Goal: Find contact information: Find contact information

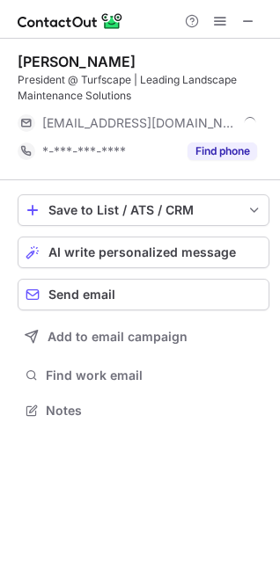
scroll to position [398, 280]
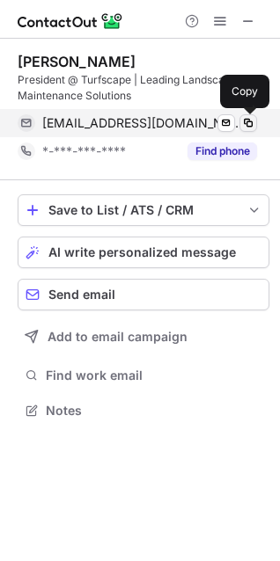
click at [244, 124] on span at bounding box center [248, 123] width 14 height 14
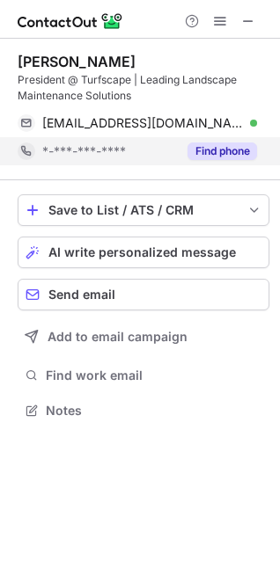
click at [215, 142] on button "Find phone" at bounding box center [221, 151] width 69 height 18
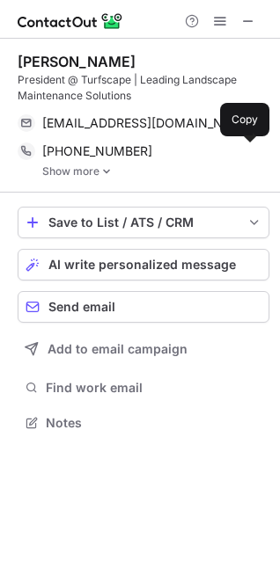
scroll to position [410, 280]
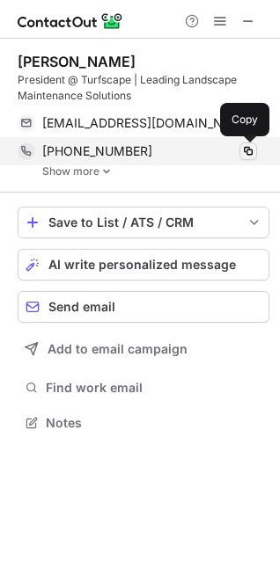
click at [247, 152] on span at bounding box center [248, 151] width 14 height 14
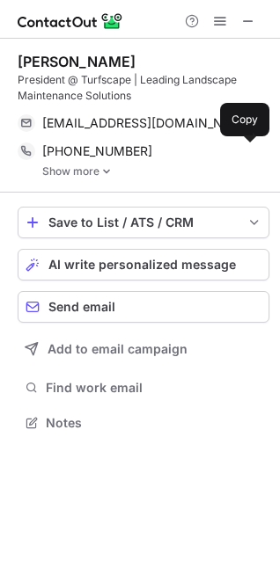
click at [91, 173] on link "Show more" at bounding box center [155, 171] width 227 height 12
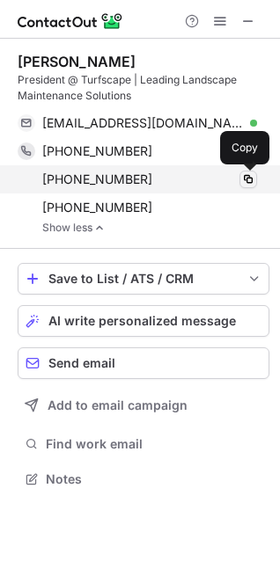
click at [252, 180] on span at bounding box center [248, 179] width 14 height 14
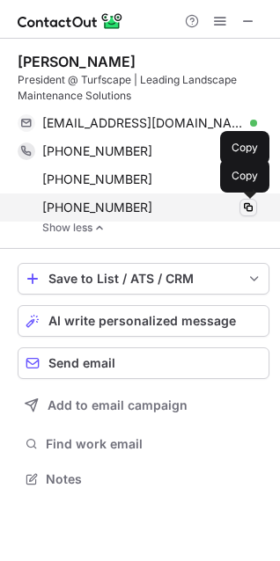
click at [254, 208] on span at bounding box center [248, 207] width 14 height 14
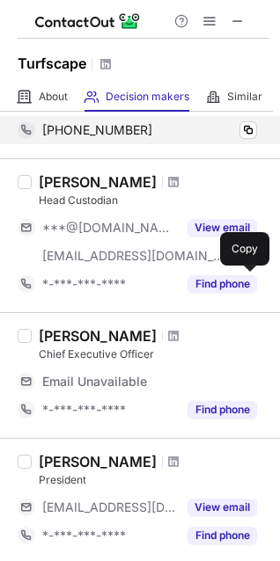
scroll to position [158, 0]
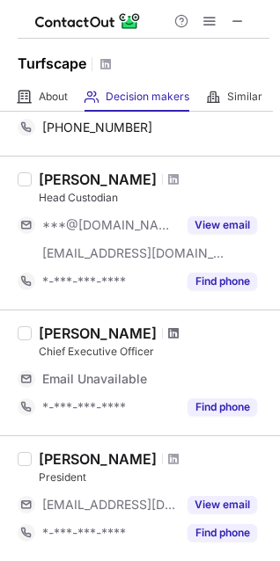
click at [172, 336] on span at bounding box center [173, 333] width 11 height 14
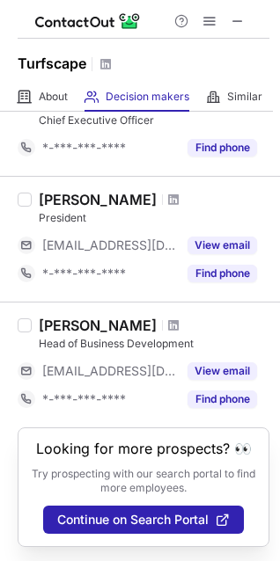
scroll to position [390, 0]
click at [168, 327] on span at bounding box center [173, 325] width 11 height 14
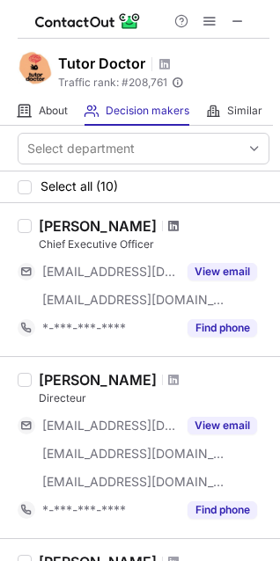
click at [168, 230] on span at bounding box center [173, 226] width 11 height 14
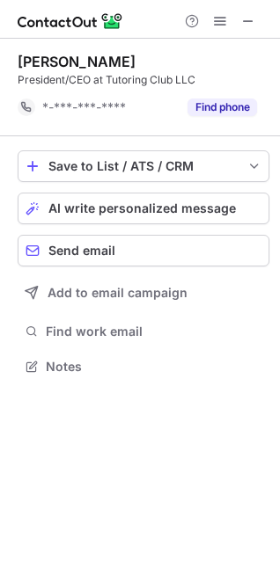
scroll to position [354, 280]
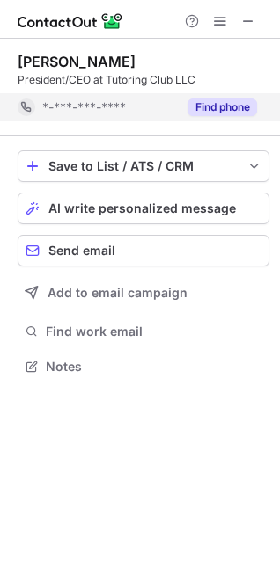
click at [227, 113] on button "Find phone" at bounding box center [221, 107] width 69 height 18
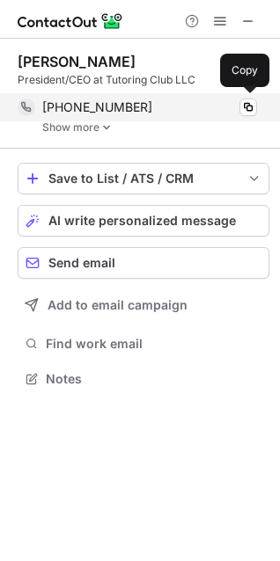
click at [251, 116] on div "+12533346159 Copy" at bounding box center [137, 107] width 239 height 28
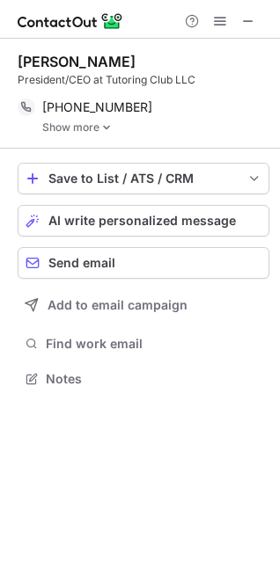
click at [73, 131] on link "Show more" at bounding box center [155, 127] width 227 height 12
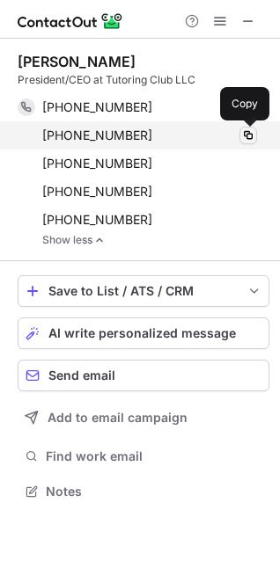
click at [251, 131] on span at bounding box center [248, 135] width 14 height 14
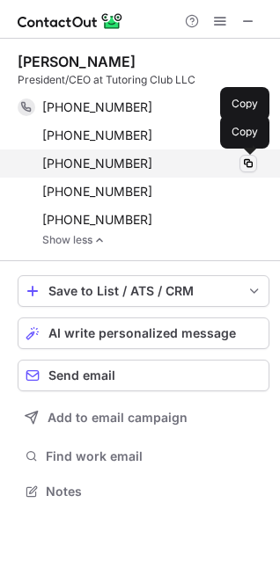
click at [247, 163] on span at bounding box center [248, 164] width 14 height 14
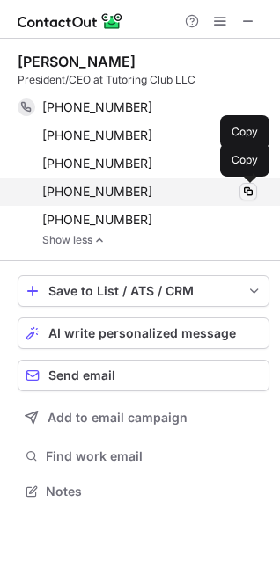
click at [245, 195] on span at bounding box center [248, 192] width 14 height 14
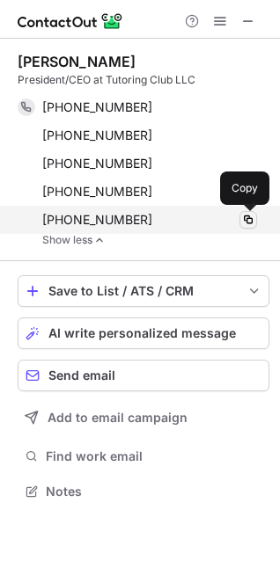
click at [256, 223] on button at bounding box center [248, 220] width 18 height 18
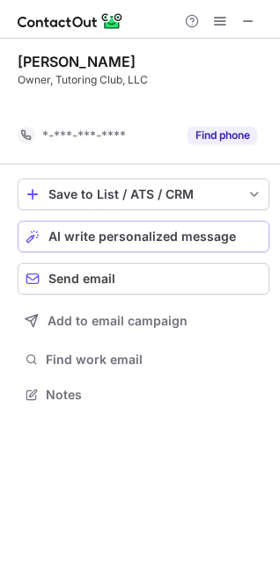
scroll to position [354, 280]
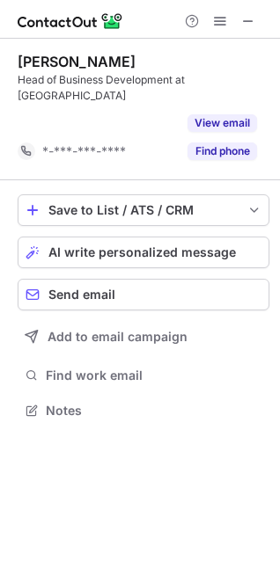
scroll to position [354, 280]
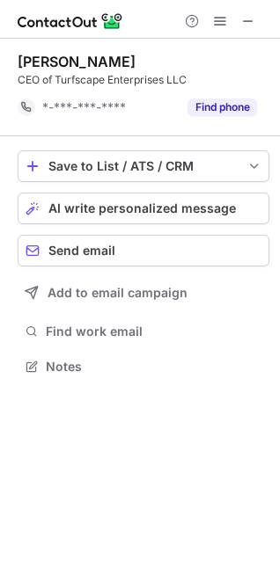
scroll to position [354, 280]
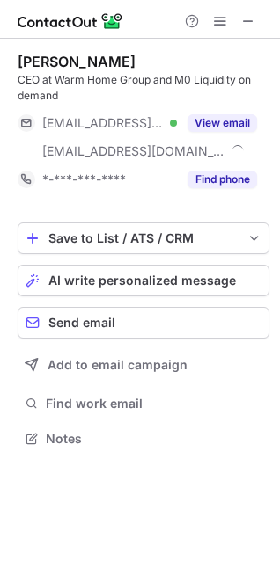
scroll to position [426, 280]
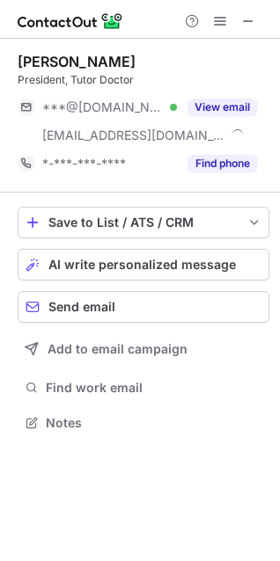
scroll to position [411, 280]
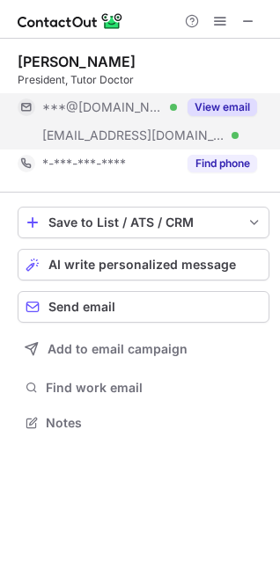
click at [244, 103] on button "View email" at bounding box center [221, 107] width 69 height 18
click at [177, 103] on div "***@gmail.com Verified" at bounding box center [109, 107] width 135 height 16
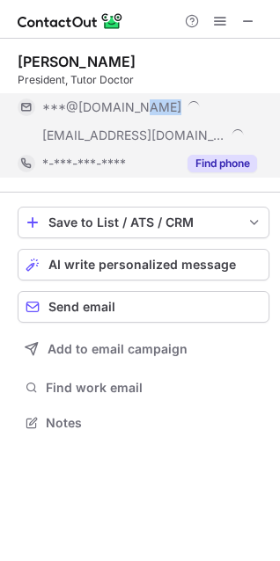
click at [224, 165] on button "Find phone" at bounding box center [221, 164] width 69 height 18
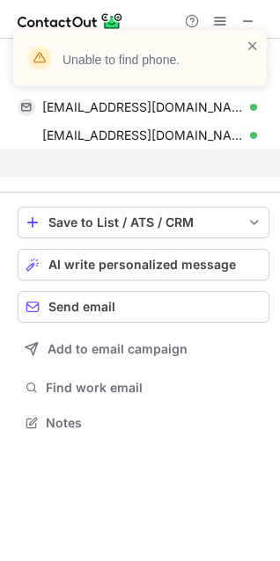
scroll to position [383, 280]
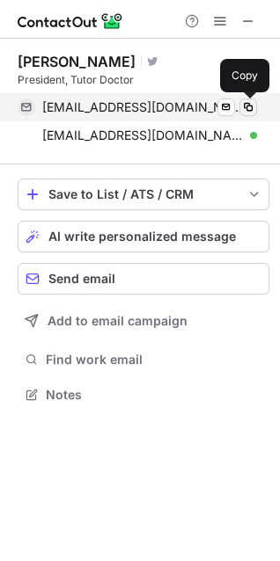
click at [245, 109] on span at bounding box center [248, 107] width 14 height 14
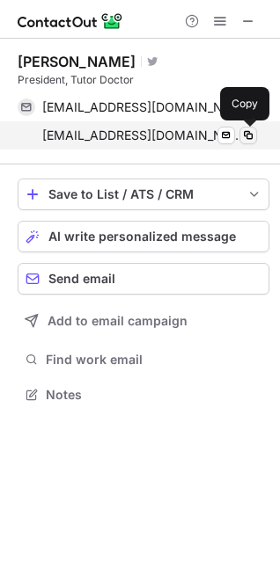
click at [255, 133] on button at bounding box center [248, 136] width 18 height 18
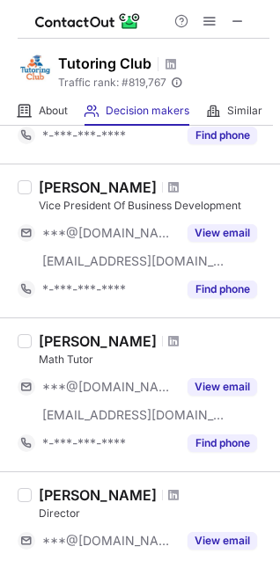
scroll to position [506, 0]
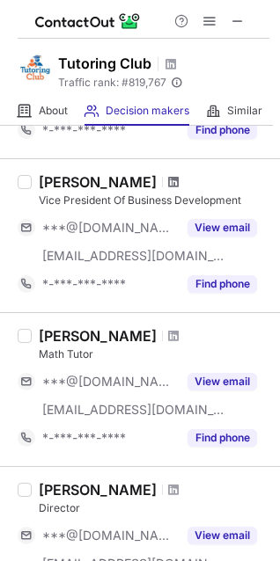
click at [168, 183] on span at bounding box center [173, 182] width 11 height 14
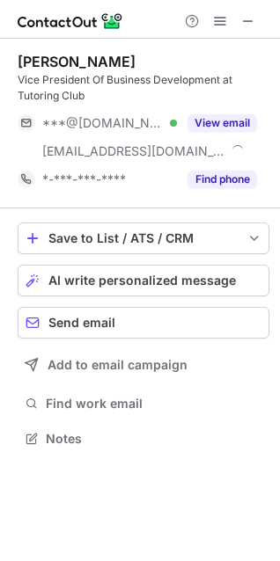
scroll to position [426, 280]
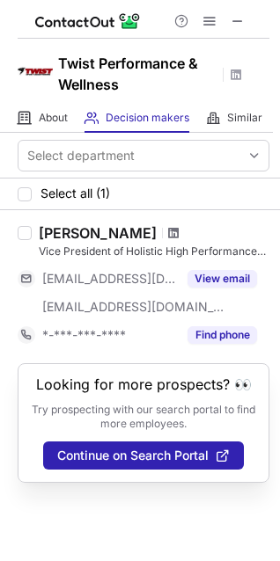
click at [179, 236] on span at bounding box center [173, 233] width 11 height 14
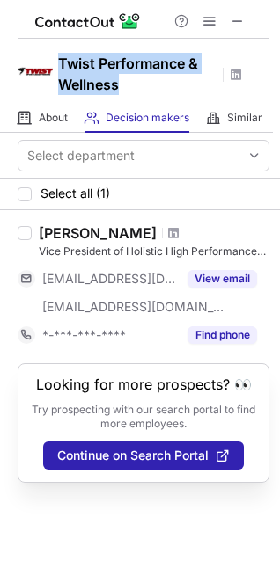
drag, startPoint x: 62, startPoint y: 57, endPoint x: 132, endPoint y: 90, distance: 77.5
click at [132, 90] on h1 "Twist Performance & Wellness" at bounding box center [137, 74] width 158 height 42
copy h1 "Twist Performance & Wellness"
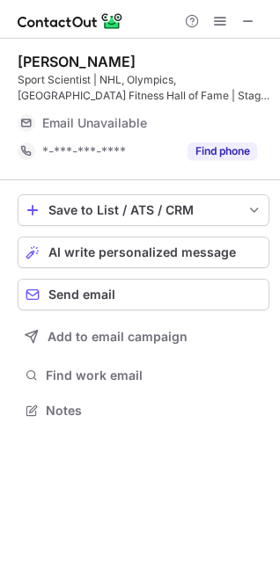
scroll to position [398, 280]
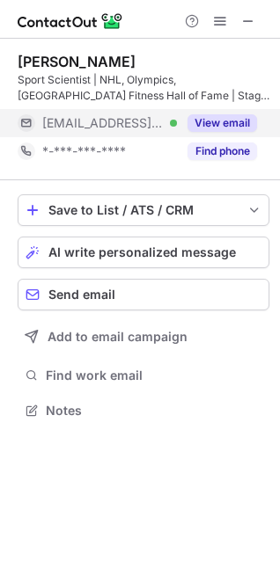
click at [215, 133] on div "View email" at bounding box center [217, 123] width 80 height 28
click at [215, 133] on div "***@twistconditioning.com" at bounding box center [137, 123] width 239 height 28
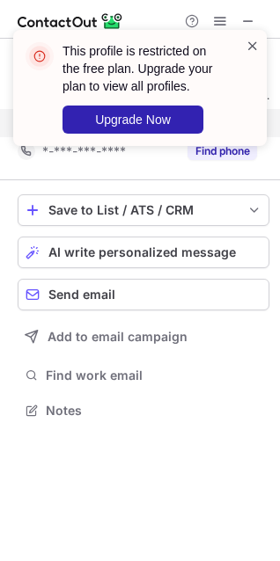
click at [252, 46] on span at bounding box center [252, 46] width 14 height 18
